Goal: Task Accomplishment & Management: Complete application form

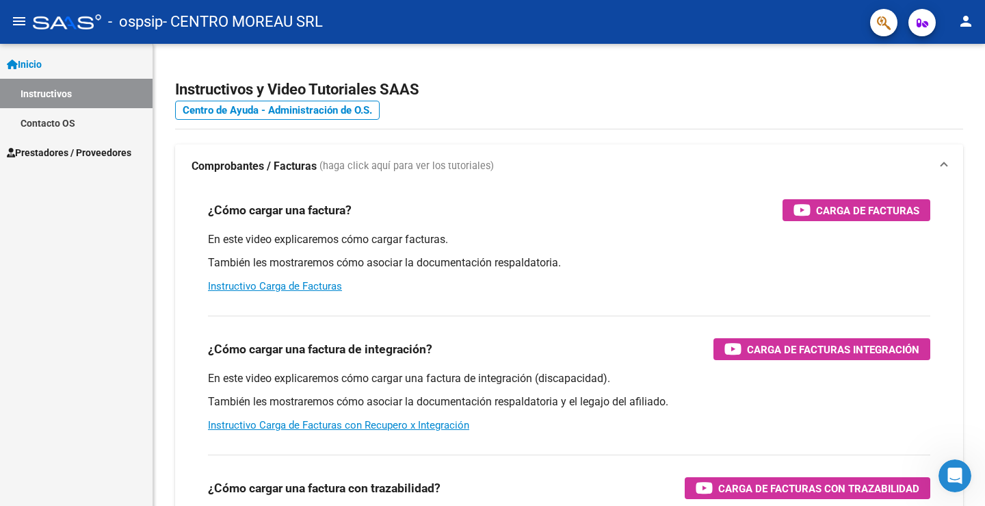
click at [114, 148] on span "Prestadores / Proveedores" at bounding box center [69, 152] width 125 height 15
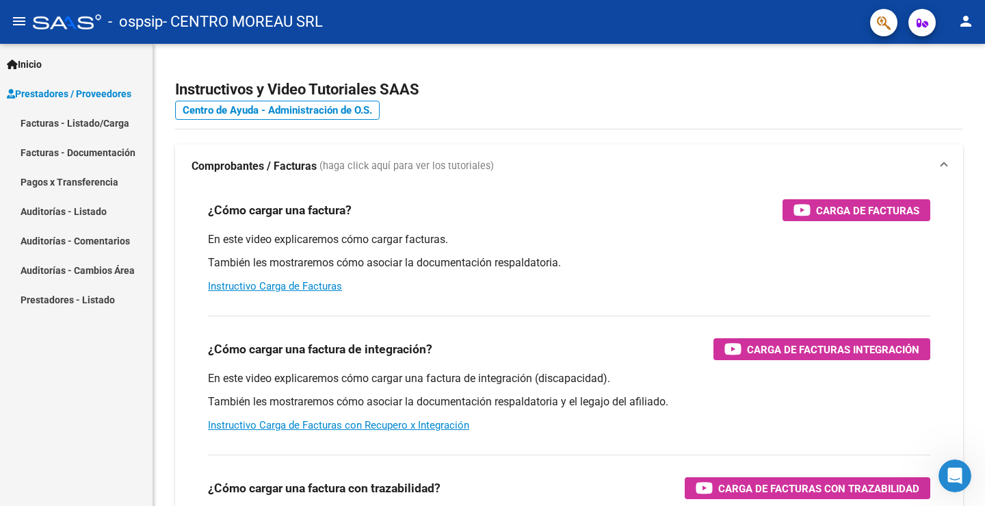
click at [110, 123] on link "Facturas - Listado/Carga" at bounding box center [76, 122] width 153 height 29
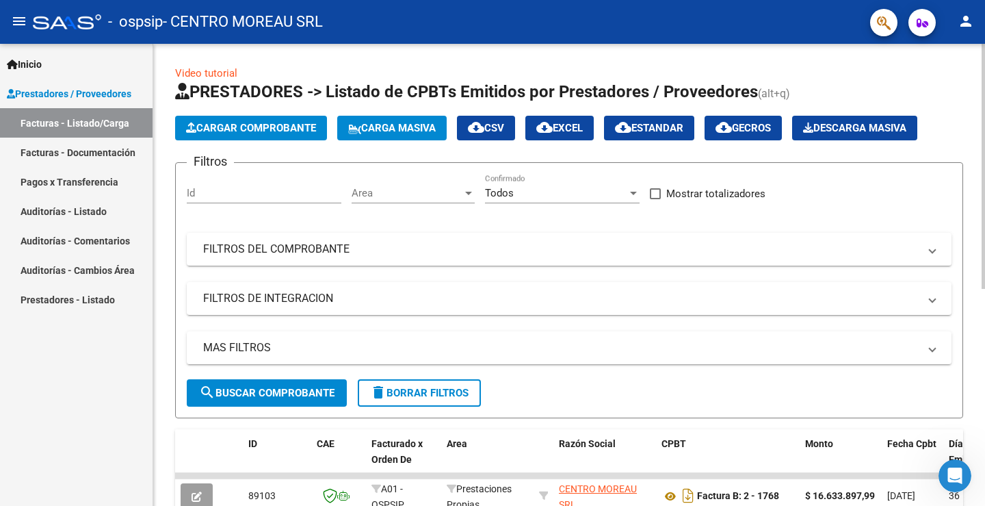
click at [300, 131] on span "Cargar Comprobante" at bounding box center [251, 128] width 130 height 12
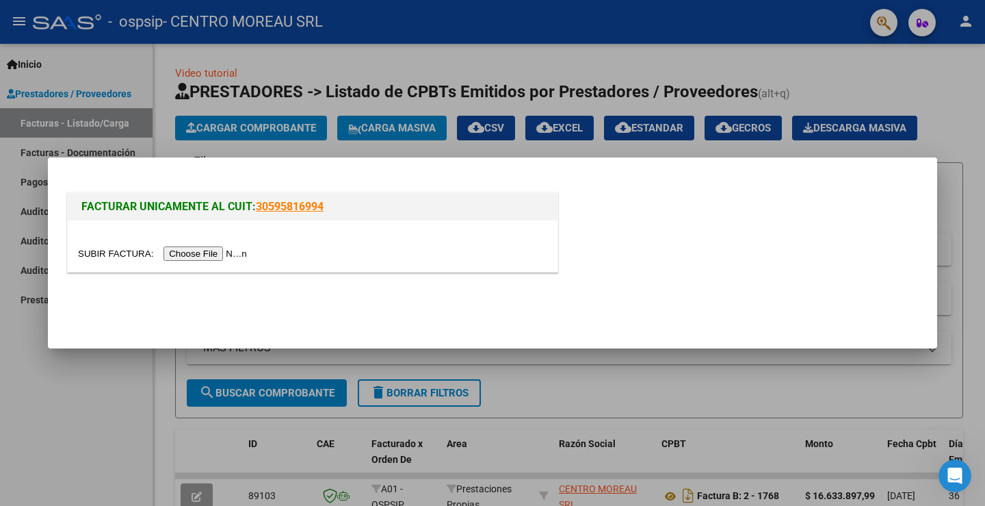
click at [210, 252] on input "file" at bounding box center [164, 253] width 173 height 14
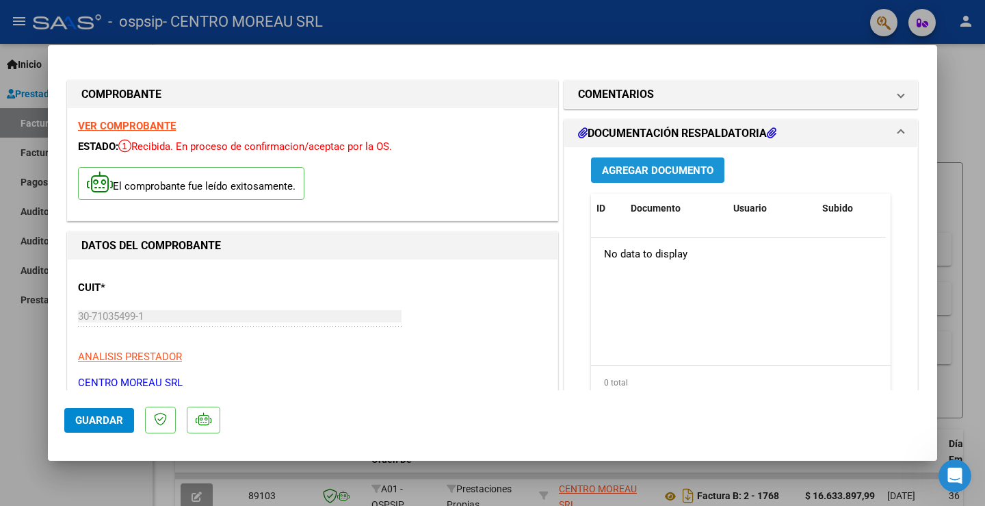
click at [635, 172] on span "Agregar Documento" at bounding box center [658, 170] width 112 height 12
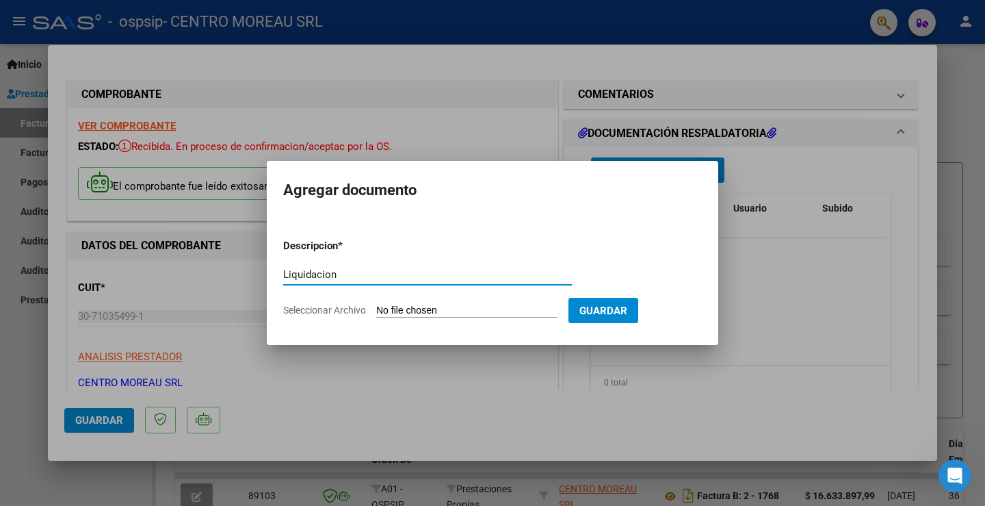
type input "Liquidacion"
click at [395, 307] on input "Seleccionar Archivo" at bounding box center [466, 310] width 181 height 13
type input "C:\fakepath\Liquidacion-2025-09-Exento-117-O.S.p.s.i.p. - Seguridad-CM.pdf"
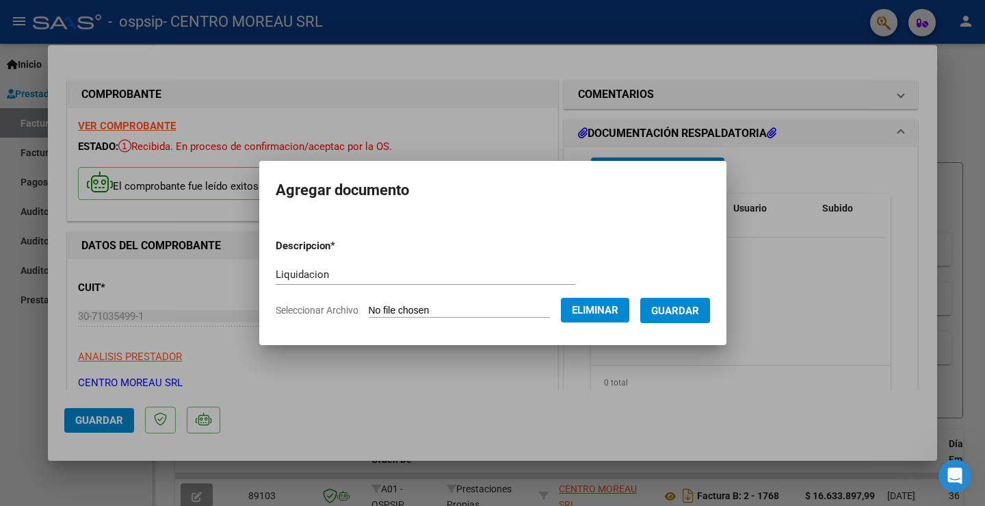
click at [694, 310] on span "Guardar" at bounding box center [675, 310] width 48 height 12
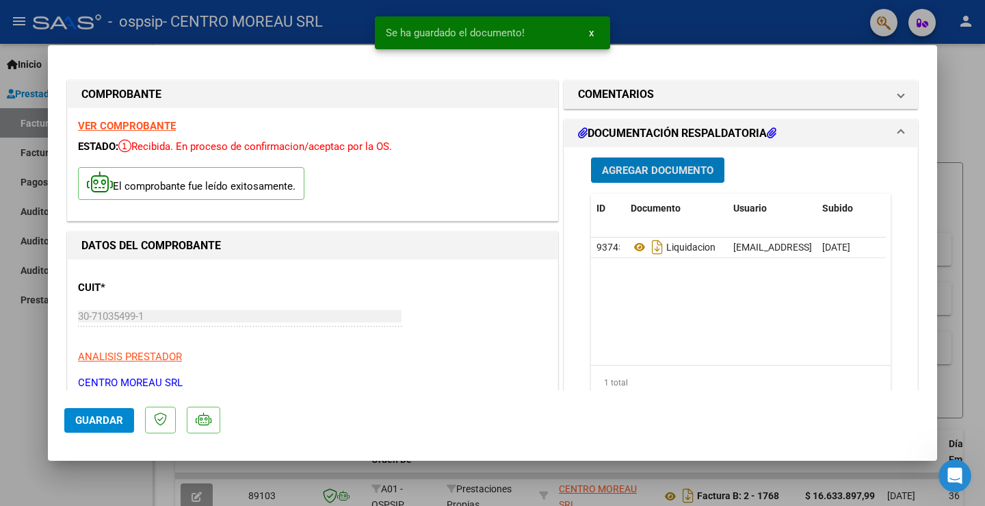
click at [647, 168] on span "Agregar Documento" at bounding box center [658, 170] width 112 height 12
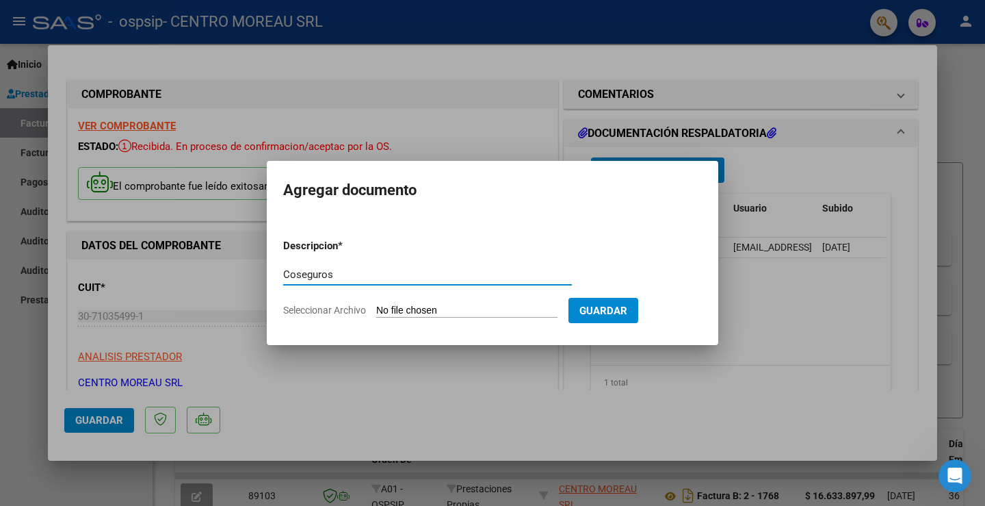
type input "Coseguros"
click at [419, 304] on input "Seleccionar Archivo" at bounding box center [466, 310] width 181 height 13
type input "C:\fakepath\Coseguros-2025-09-Exento-117-O.S.p.s.i.p. - Seguridad-CM.pdf"
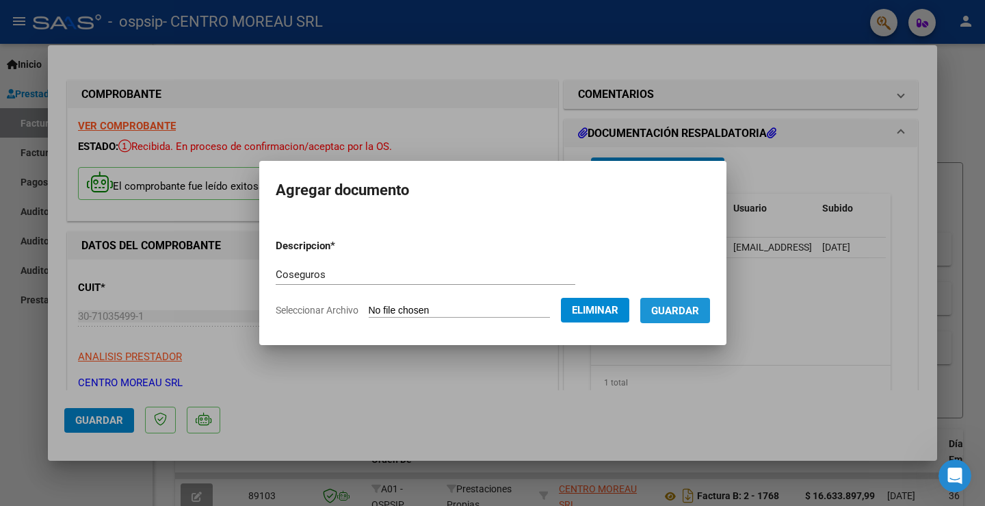
click at [699, 308] on span "Guardar" at bounding box center [675, 310] width 48 height 12
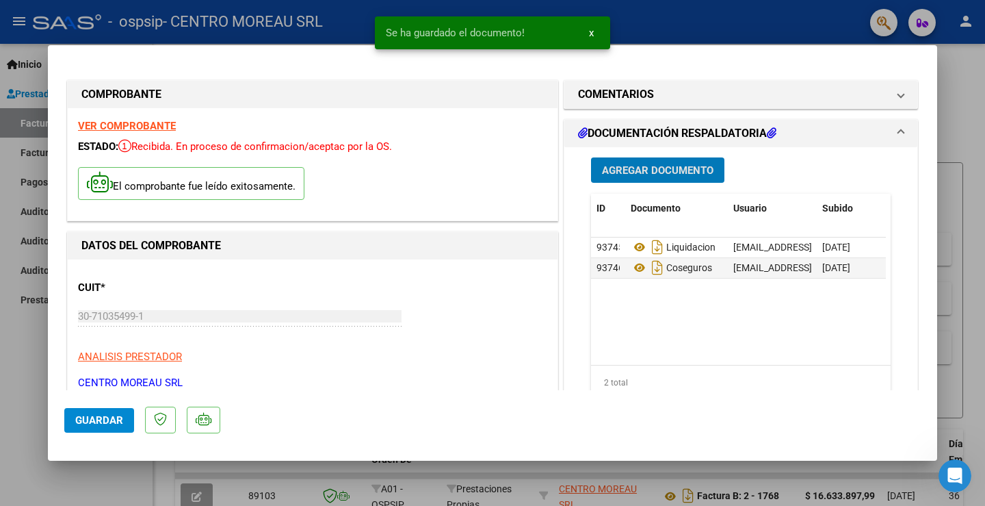
click at [661, 170] on span "Agregar Documento" at bounding box center [658, 170] width 112 height 12
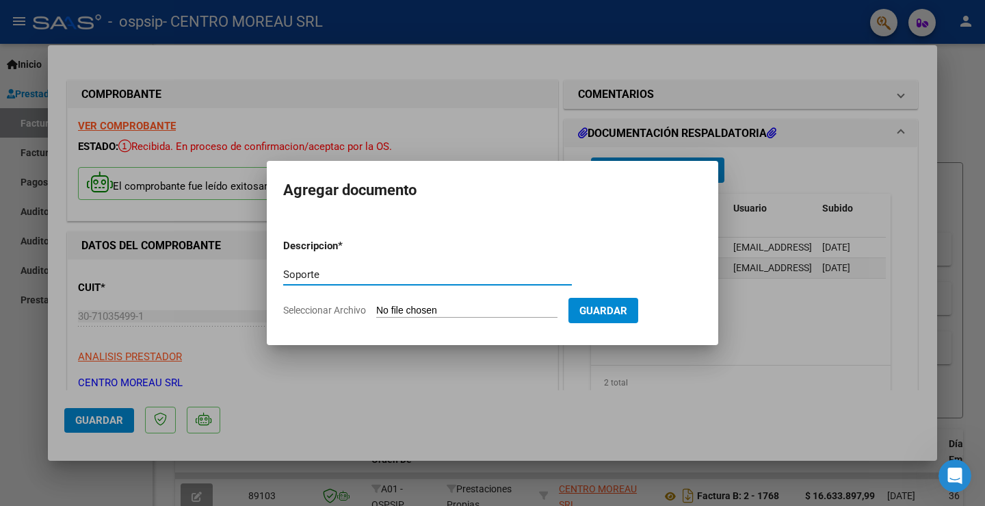
type input "Soporte"
click at [445, 311] on input "Seleccionar Archivo" at bounding box center [466, 310] width 181 height 13
type input "C:\fakepath\Soporte_Liquidacion-2025-09-Exento-117-O.S.p.s.i.p. - Seguridad-CM.…"
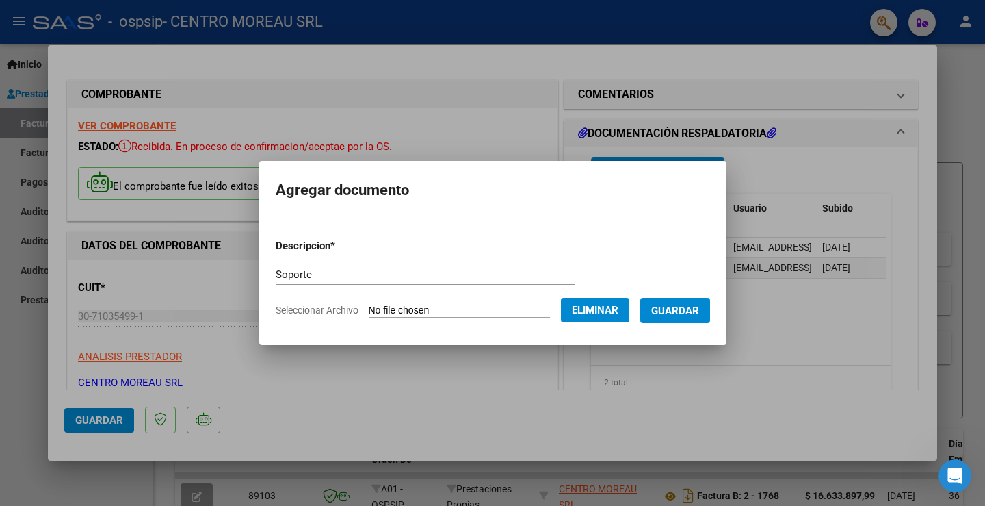
click at [692, 311] on span "Guardar" at bounding box center [675, 310] width 48 height 12
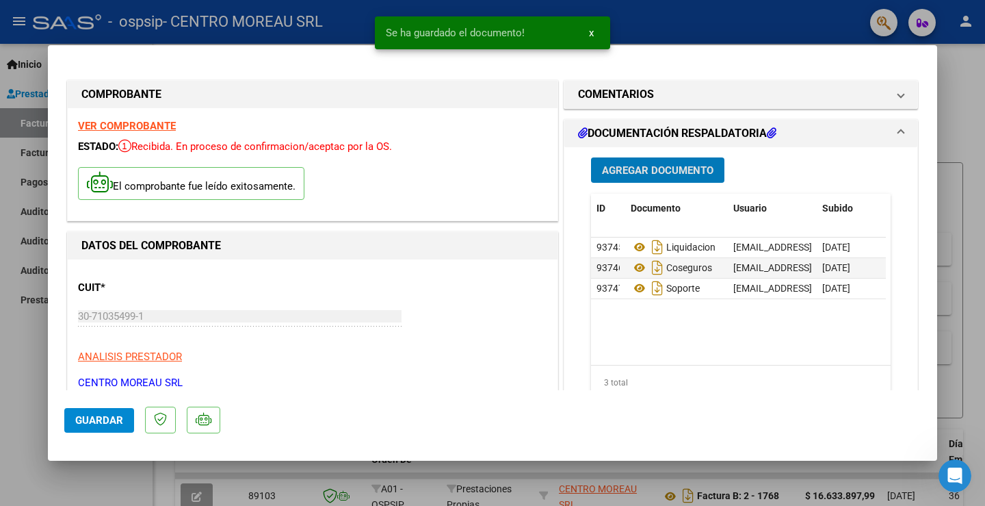
click at [656, 170] on span "Agregar Documento" at bounding box center [658, 170] width 112 height 12
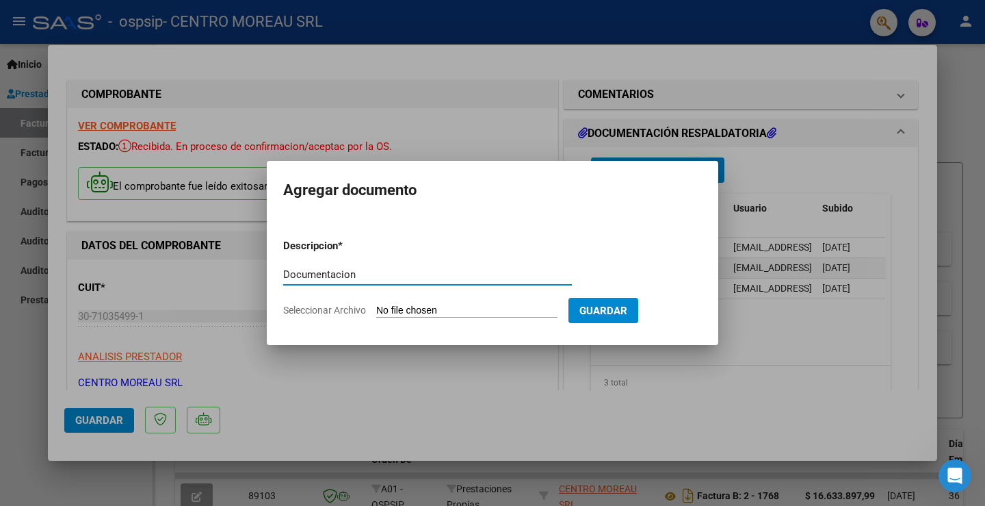
type input "Documentacion"
click at [413, 307] on input "Seleccionar Archivo" at bounding box center [466, 310] width 181 height 13
type input "C:\fakepath\Documentacion-2025-09- Exento-O.S.P.S.I.P. - Seguridad-CM-.pdf"
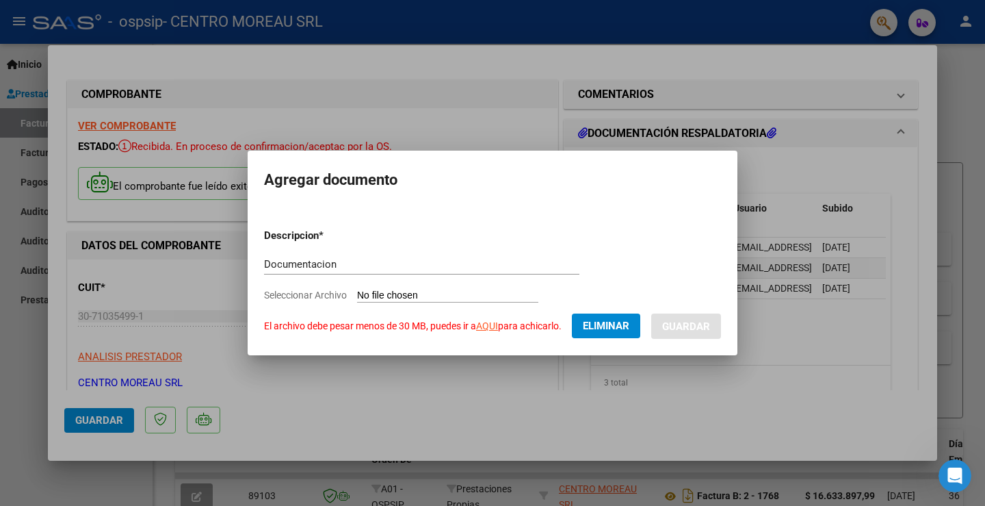
click at [607, 320] on span "Eliminar" at bounding box center [606, 326] width 47 height 12
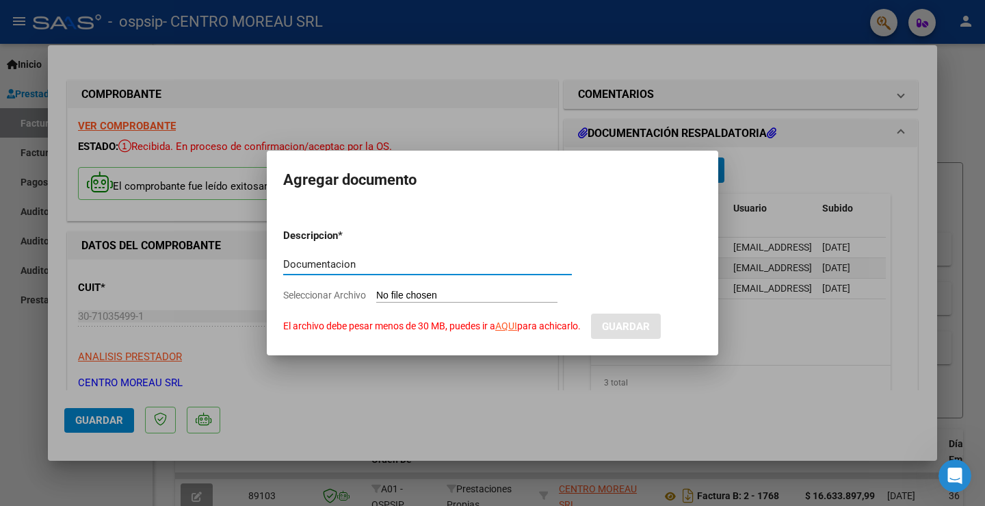
click at [373, 261] on input "Documentacion" at bounding box center [427, 264] width 289 height 12
type input "Documentacion Link"
click at [389, 292] on input "Seleccionar Archivo El archivo debe pesar menos de 30 MB, puedes ir a AQUI para…" at bounding box center [466, 295] width 181 height 13
type input "C:\fakepath\Link de acceso a la documentacion respaldatoria.txt"
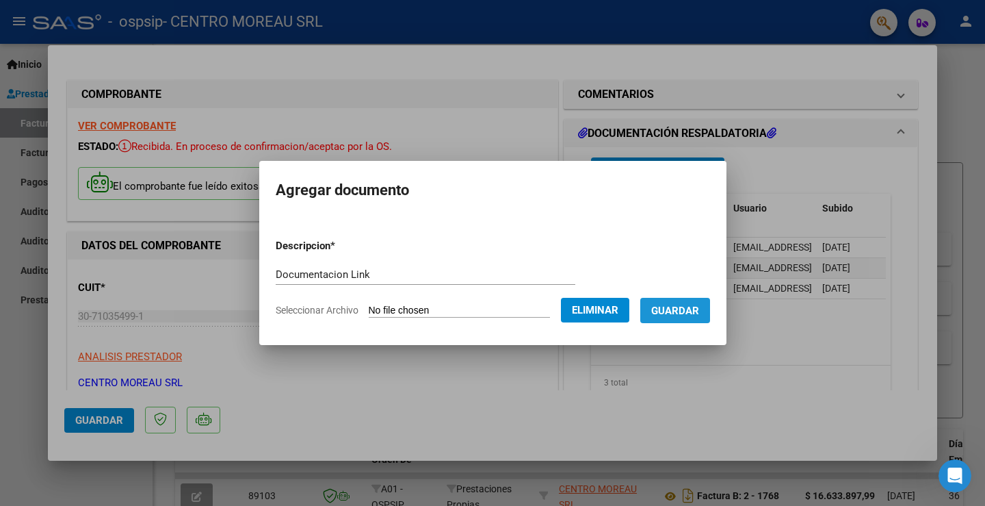
click at [710, 305] on button "Guardar" at bounding box center [675, 310] width 70 height 25
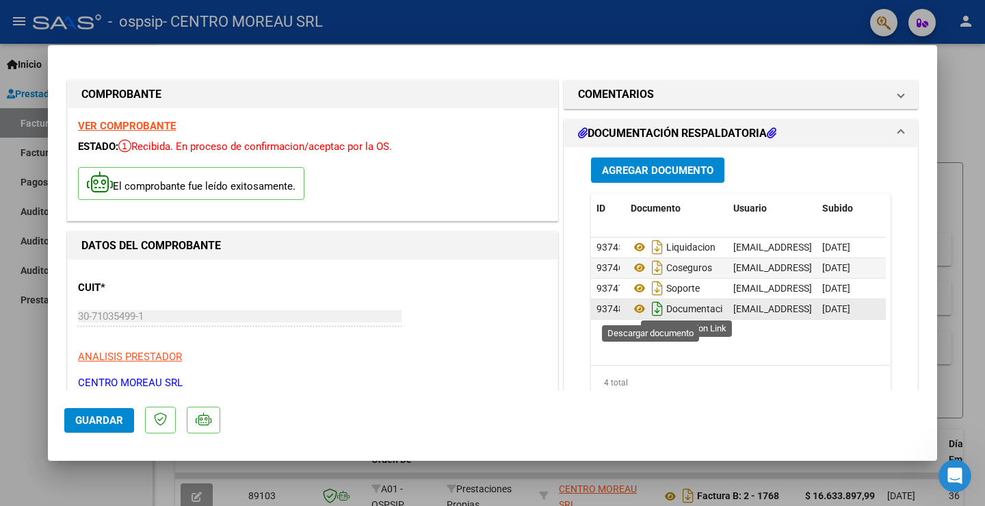
click at [649, 306] on icon "Descargar documento" at bounding box center [658, 309] width 18 height 22
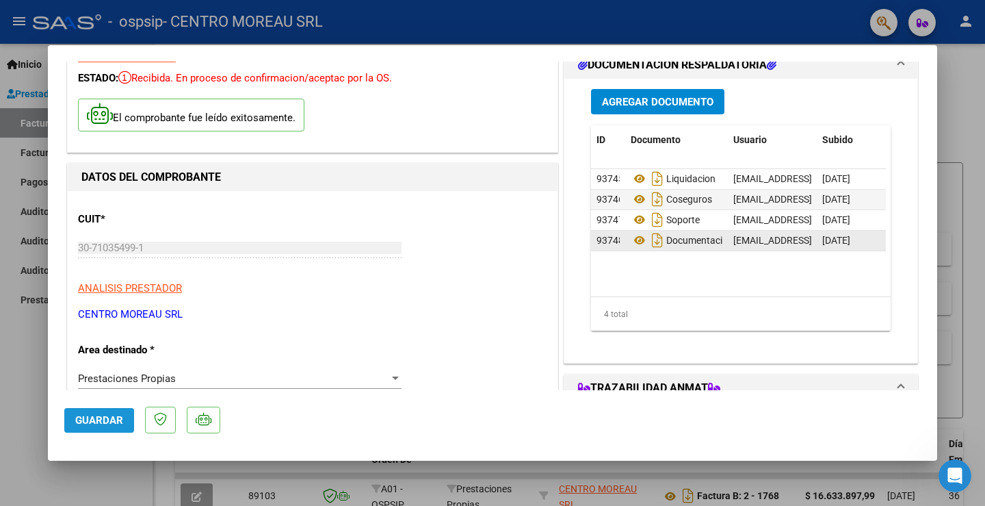
click at [107, 419] on span "Guardar" at bounding box center [99, 420] width 48 height 12
